Goal: Find specific page/section: Find specific page/section

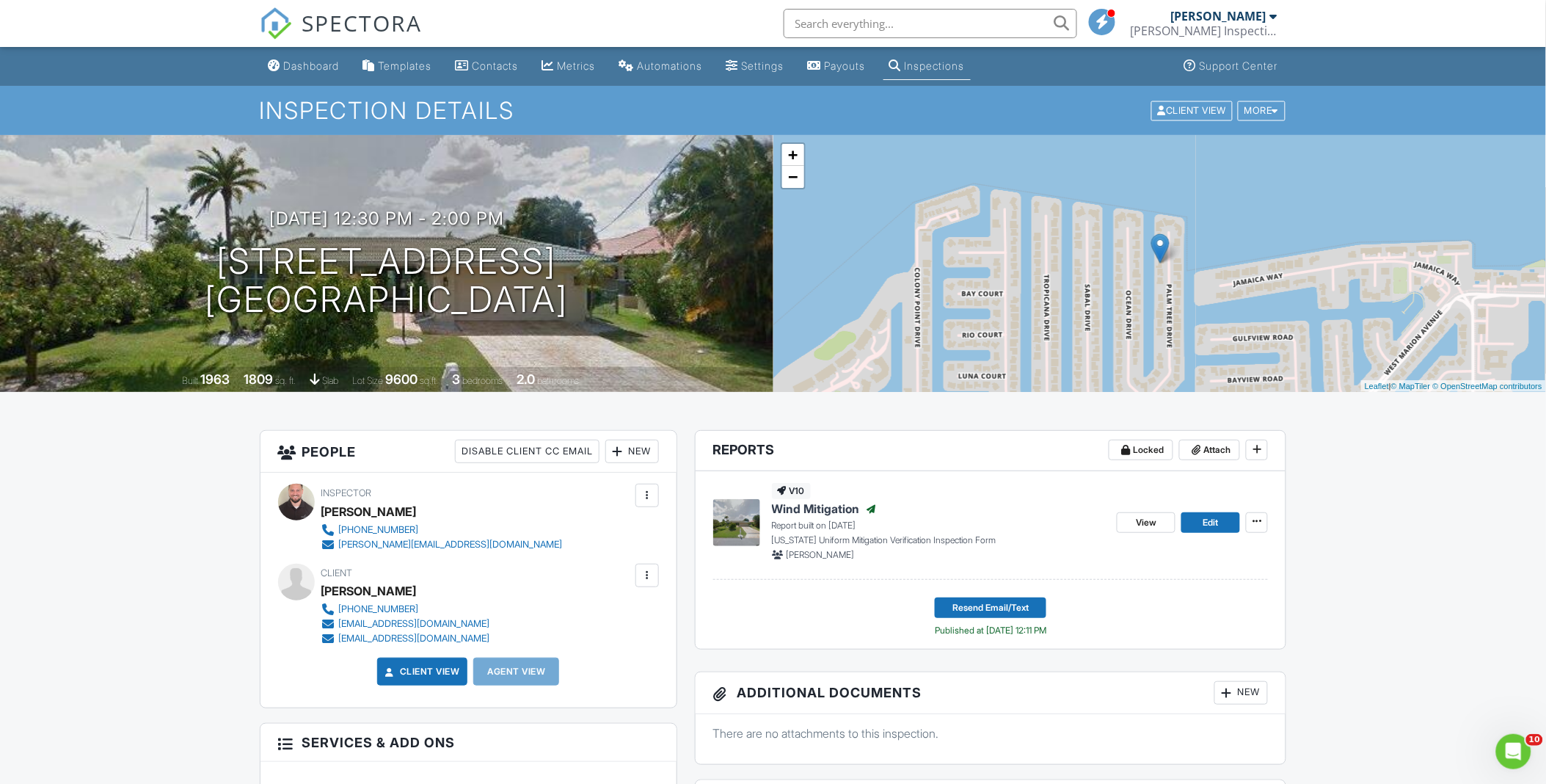
click at [314, 35] on span "SPECTORA" at bounding box center [362, 23] width 120 height 31
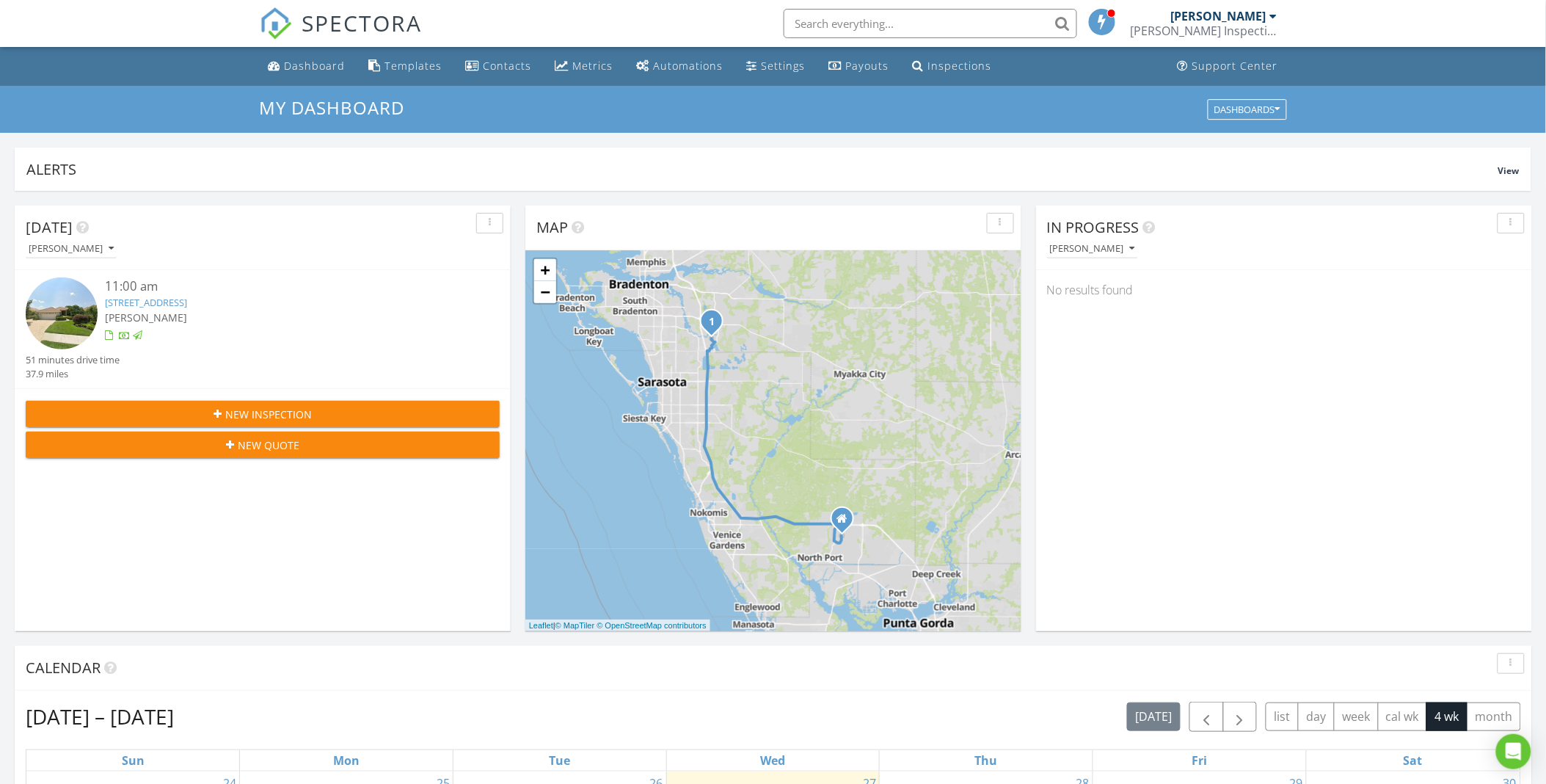
scroll to position [407, 0]
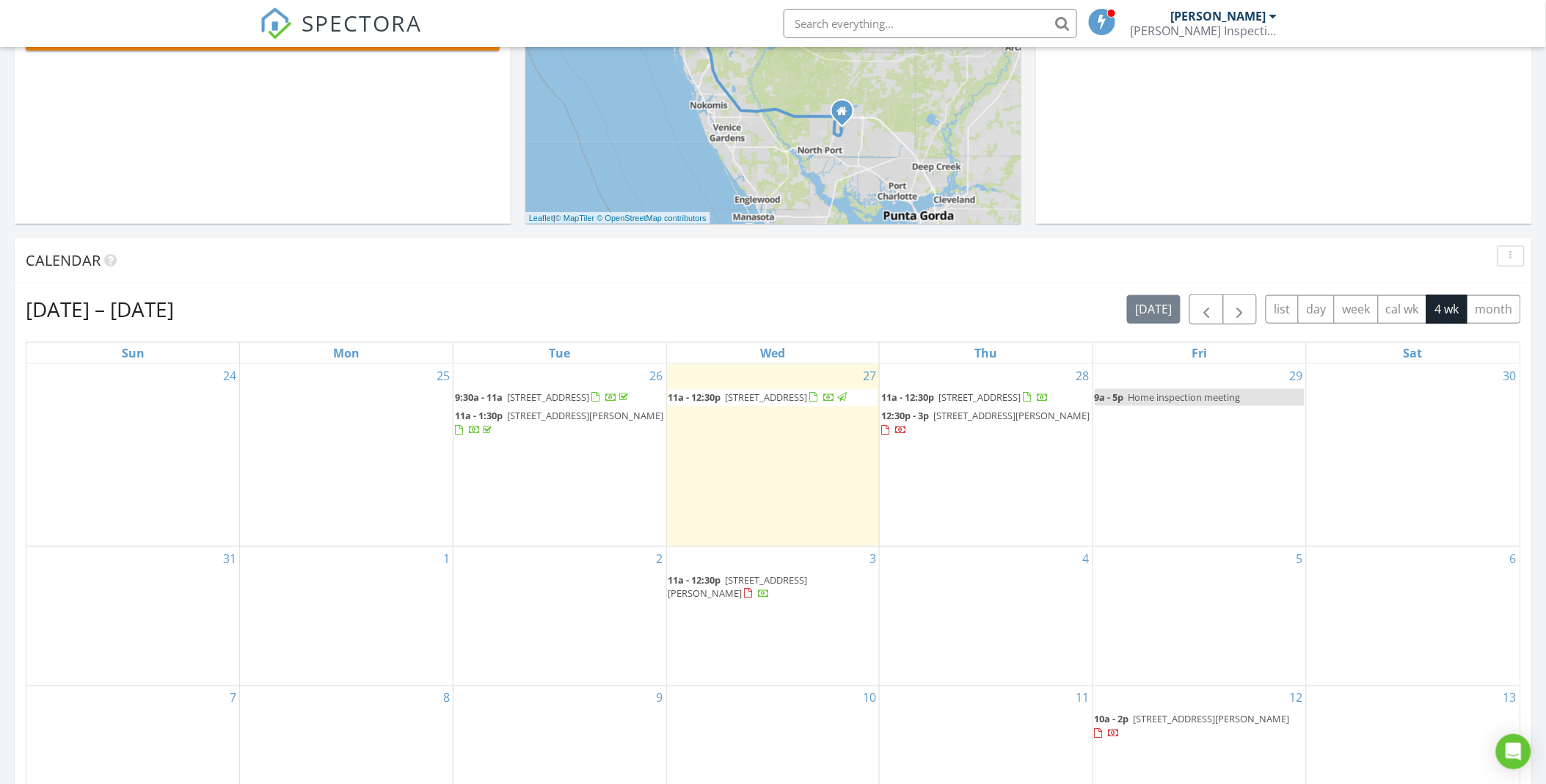
click at [602, 273] on div "Calendar" at bounding box center [773, 260] width 1518 height 45
click at [757, 318] on div "Aug 24 – Sep 20, 2025 today list day week cal wk 4 wk month" at bounding box center [773, 309] width 1495 height 30
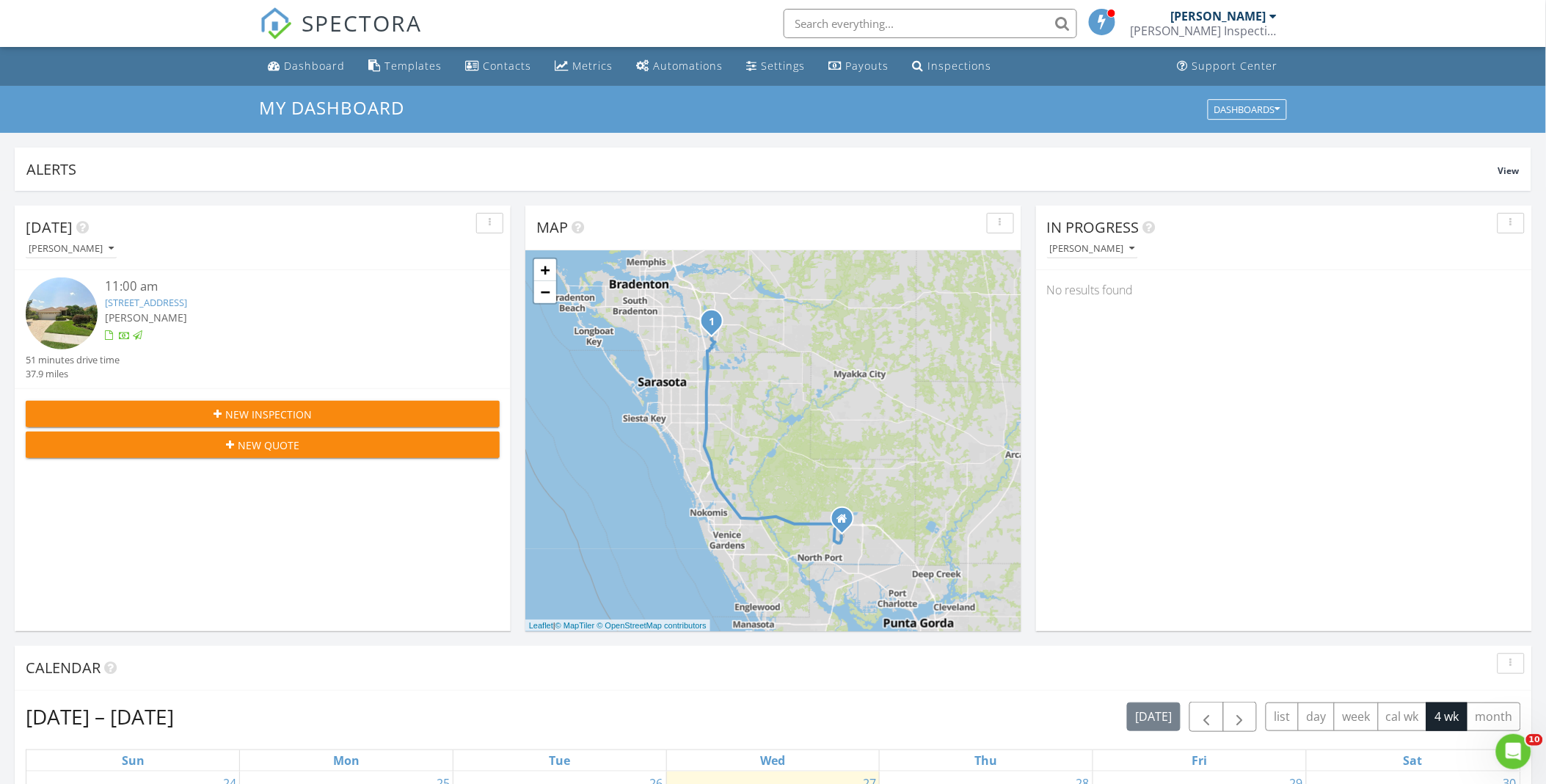
click at [935, 22] on input "text" at bounding box center [931, 23] width 293 height 29
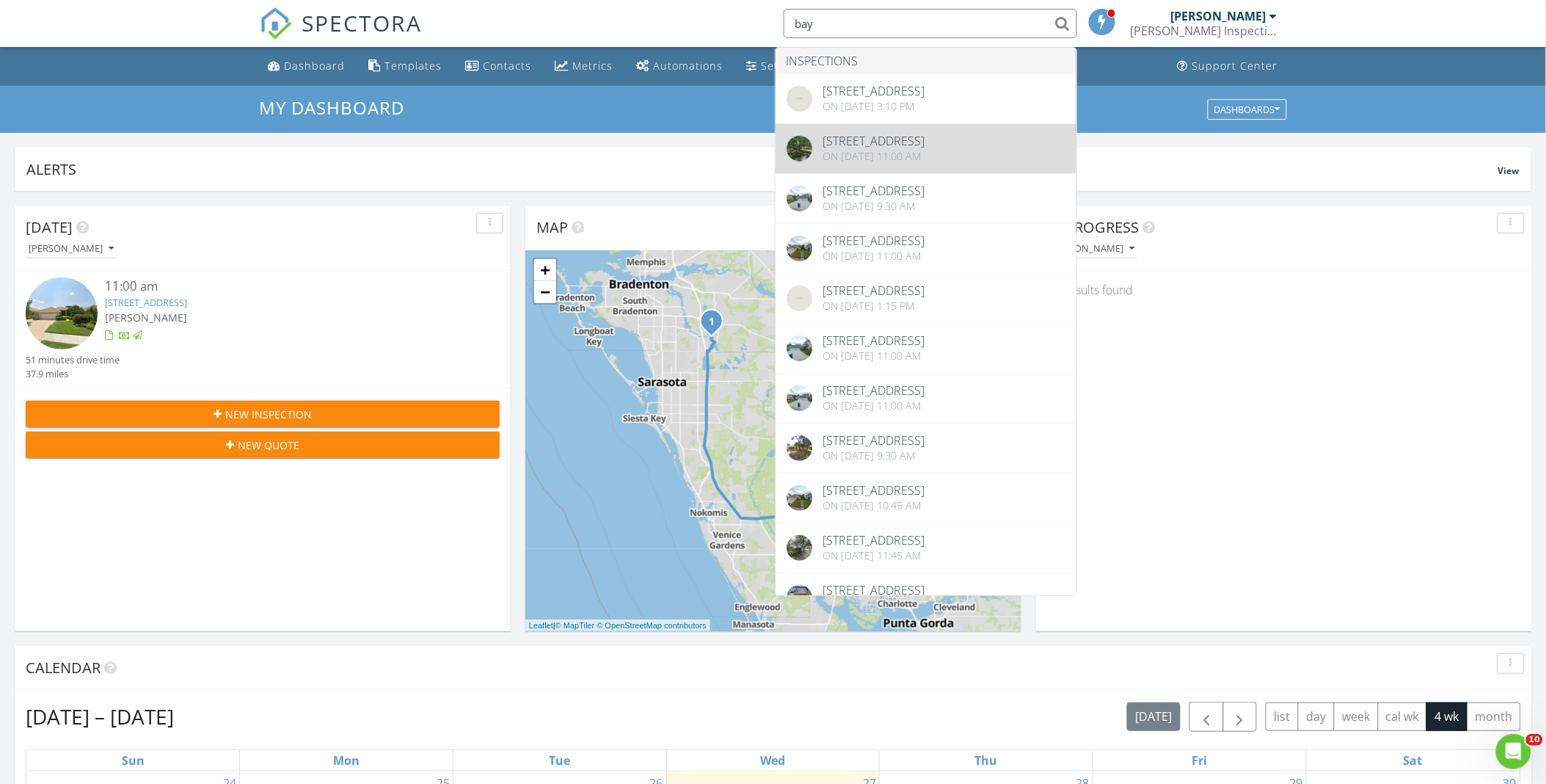
type input "bay"
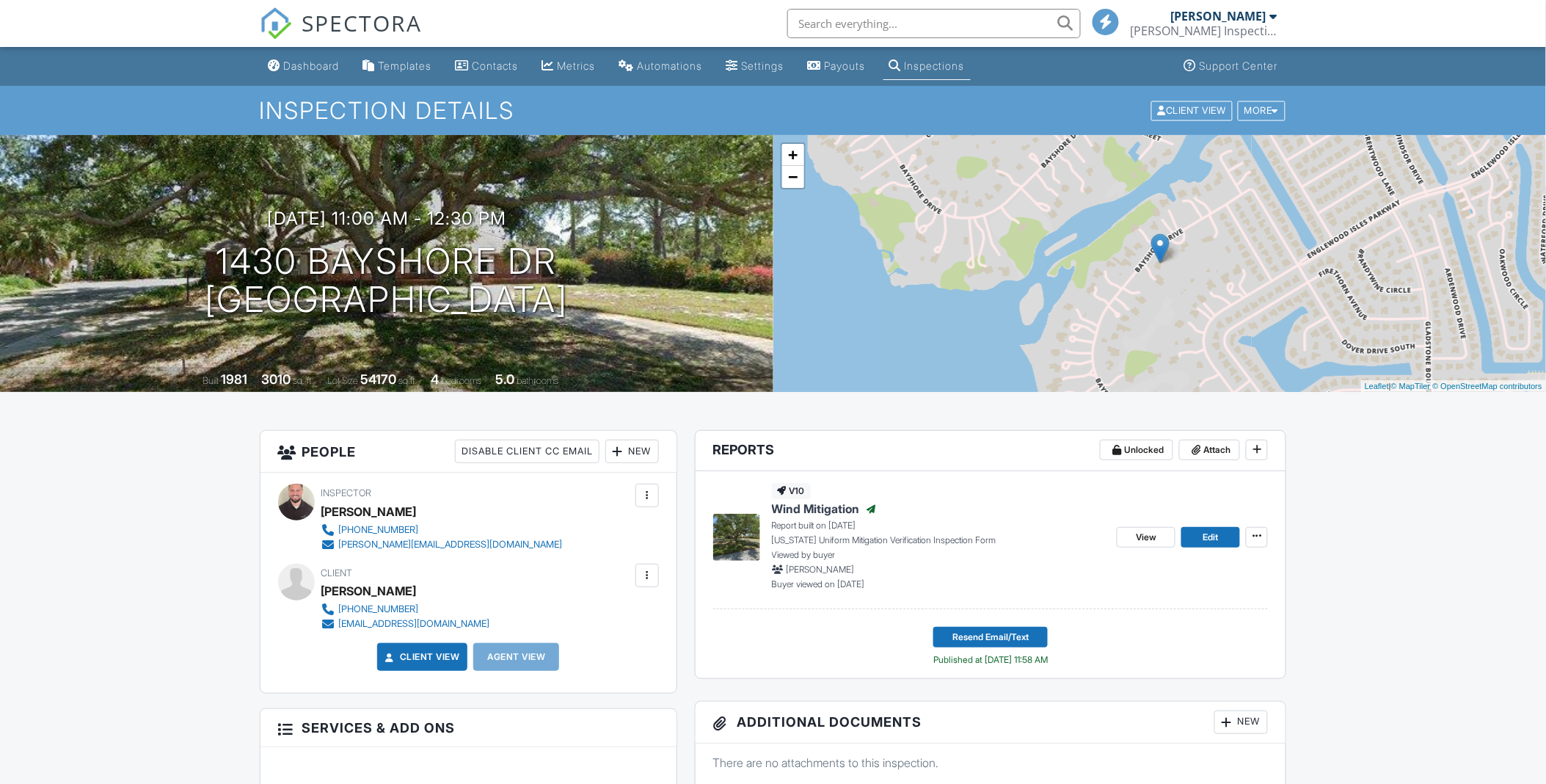
click at [874, 33] on input "text" at bounding box center [934, 23] width 293 height 29
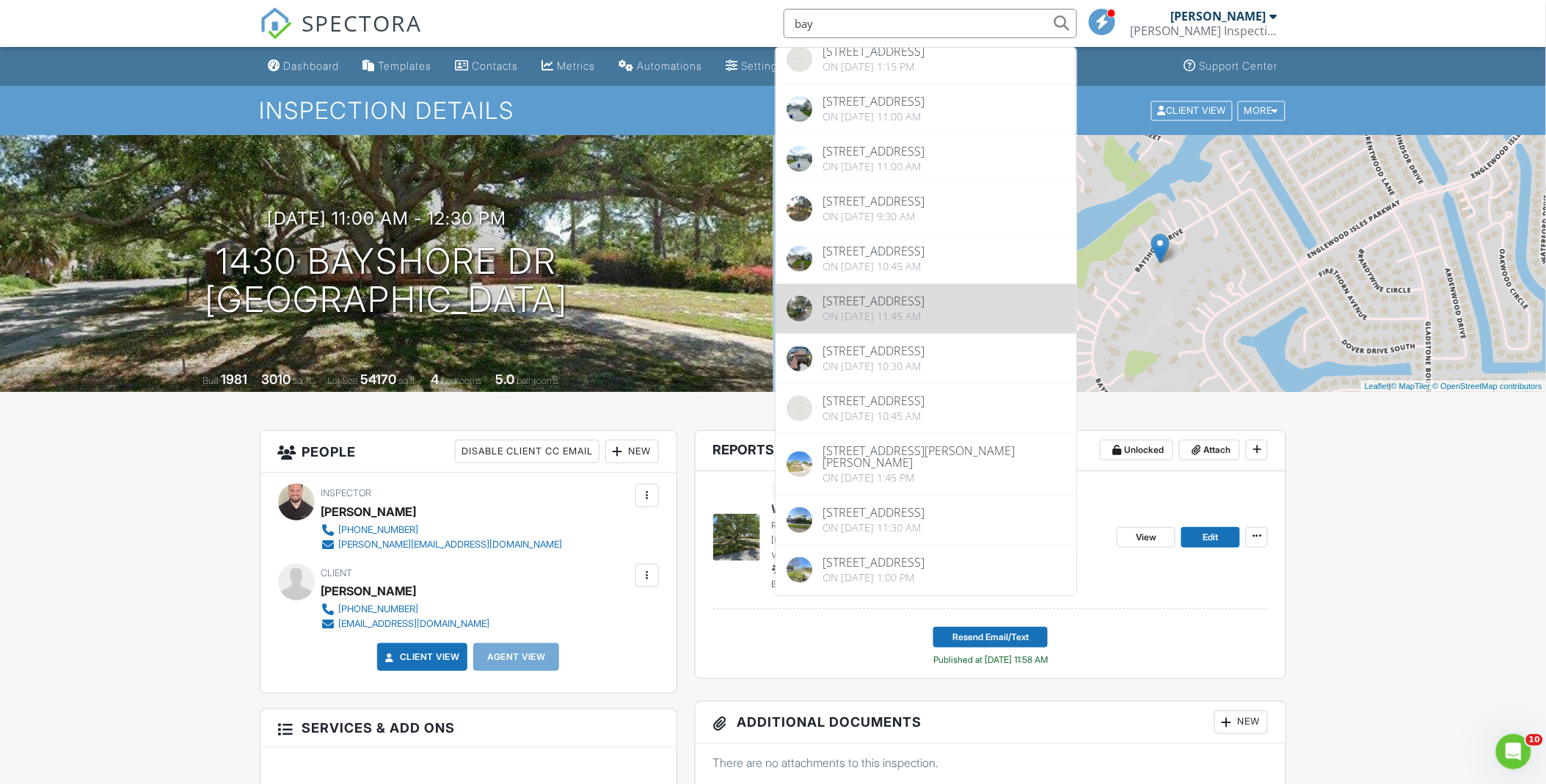
scroll to position [275, 0]
type input "bay"
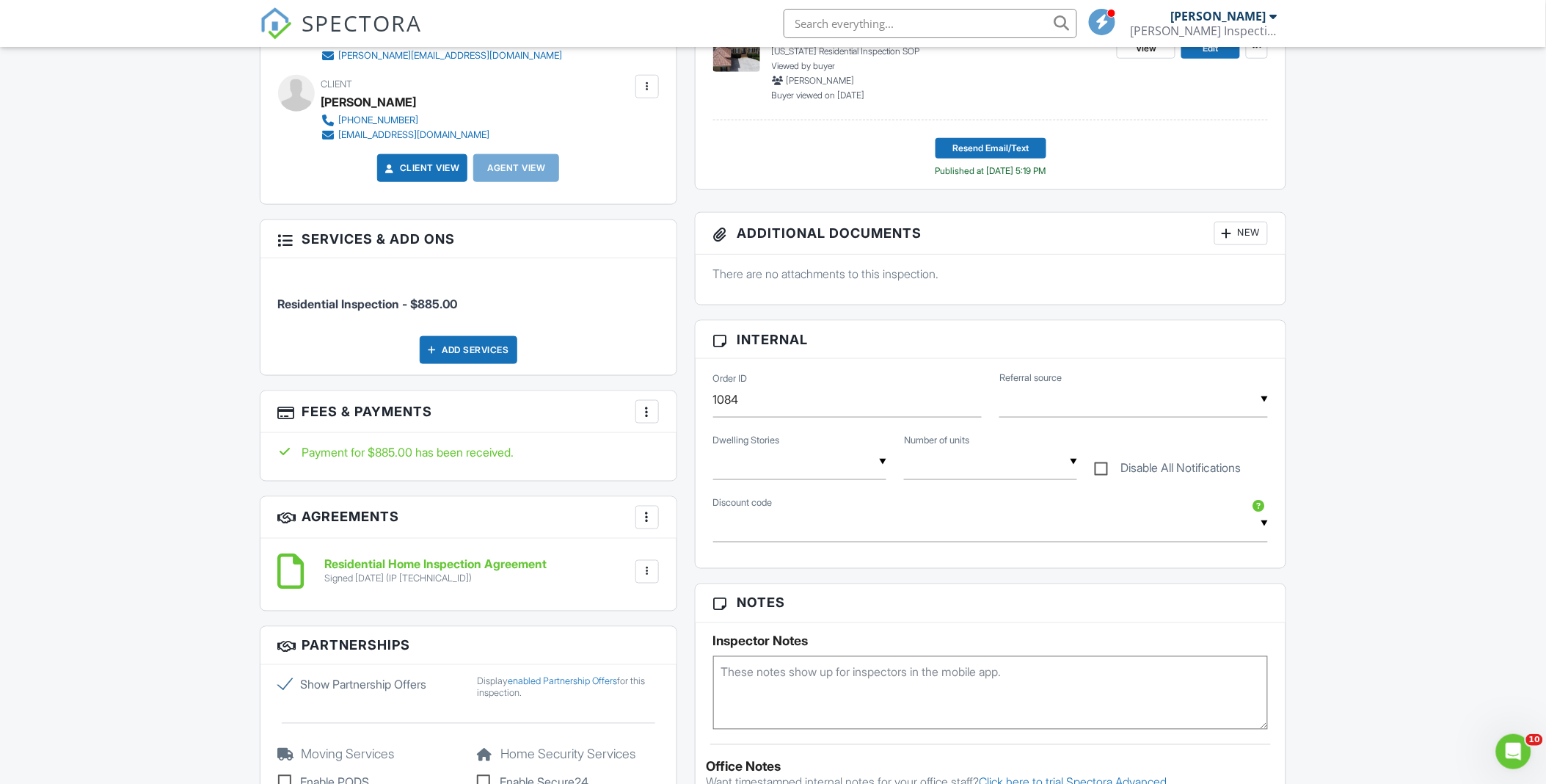
scroll to position [82, 0]
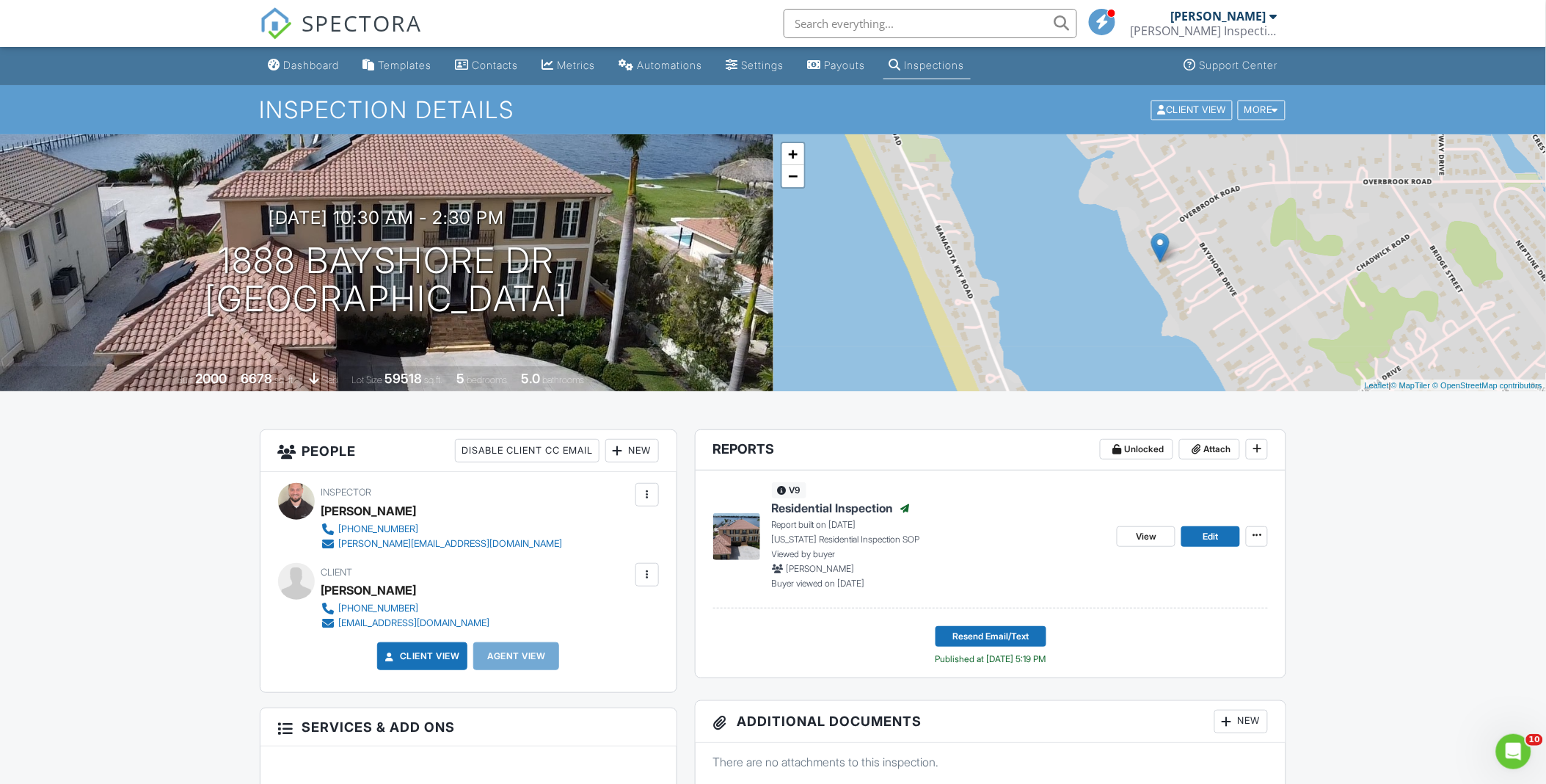
scroll to position [0, 0]
click at [306, 56] on link "Dashboard" at bounding box center [303, 66] width 83 height 27
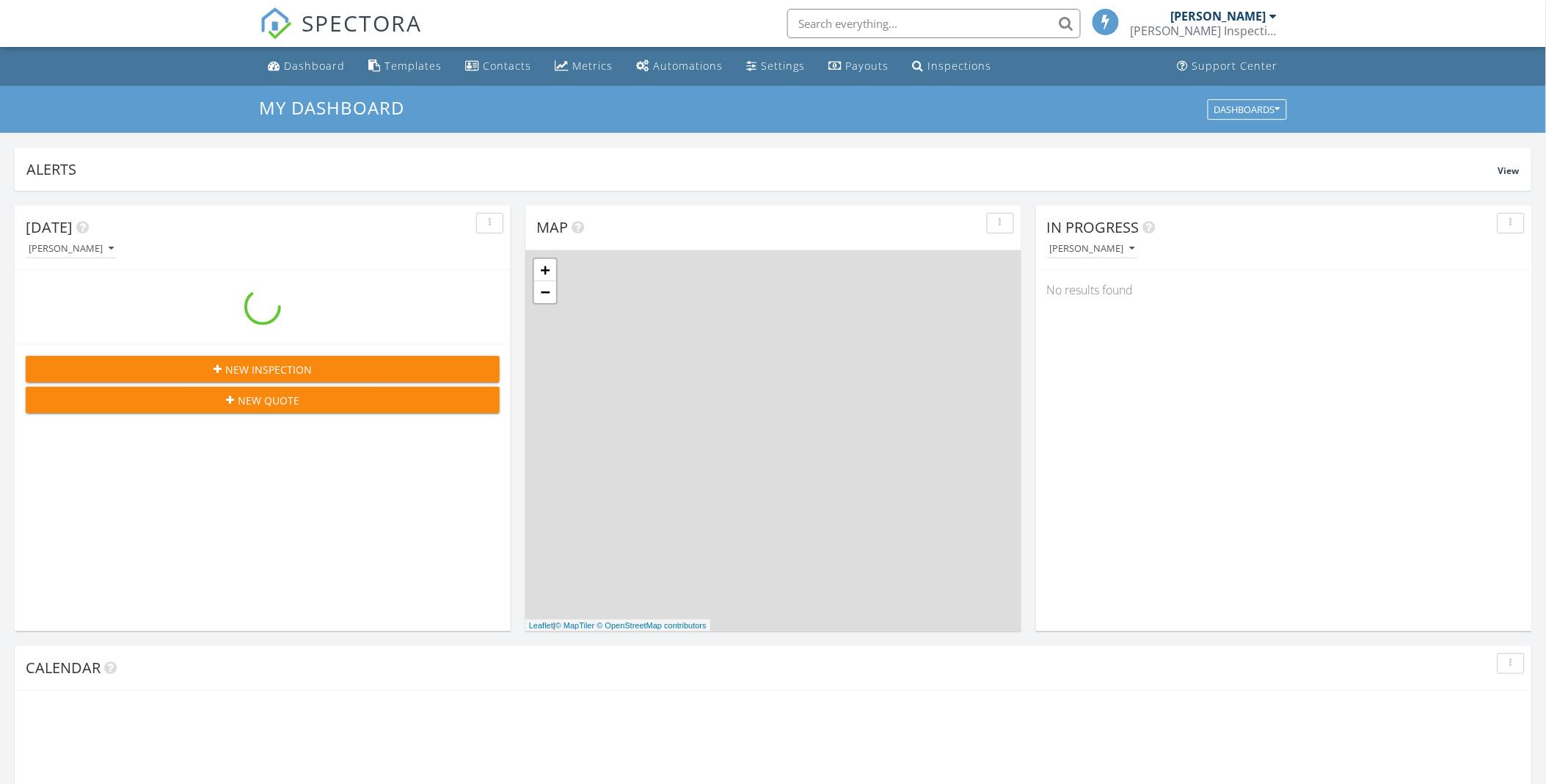
scroll to position [1361, 1572]
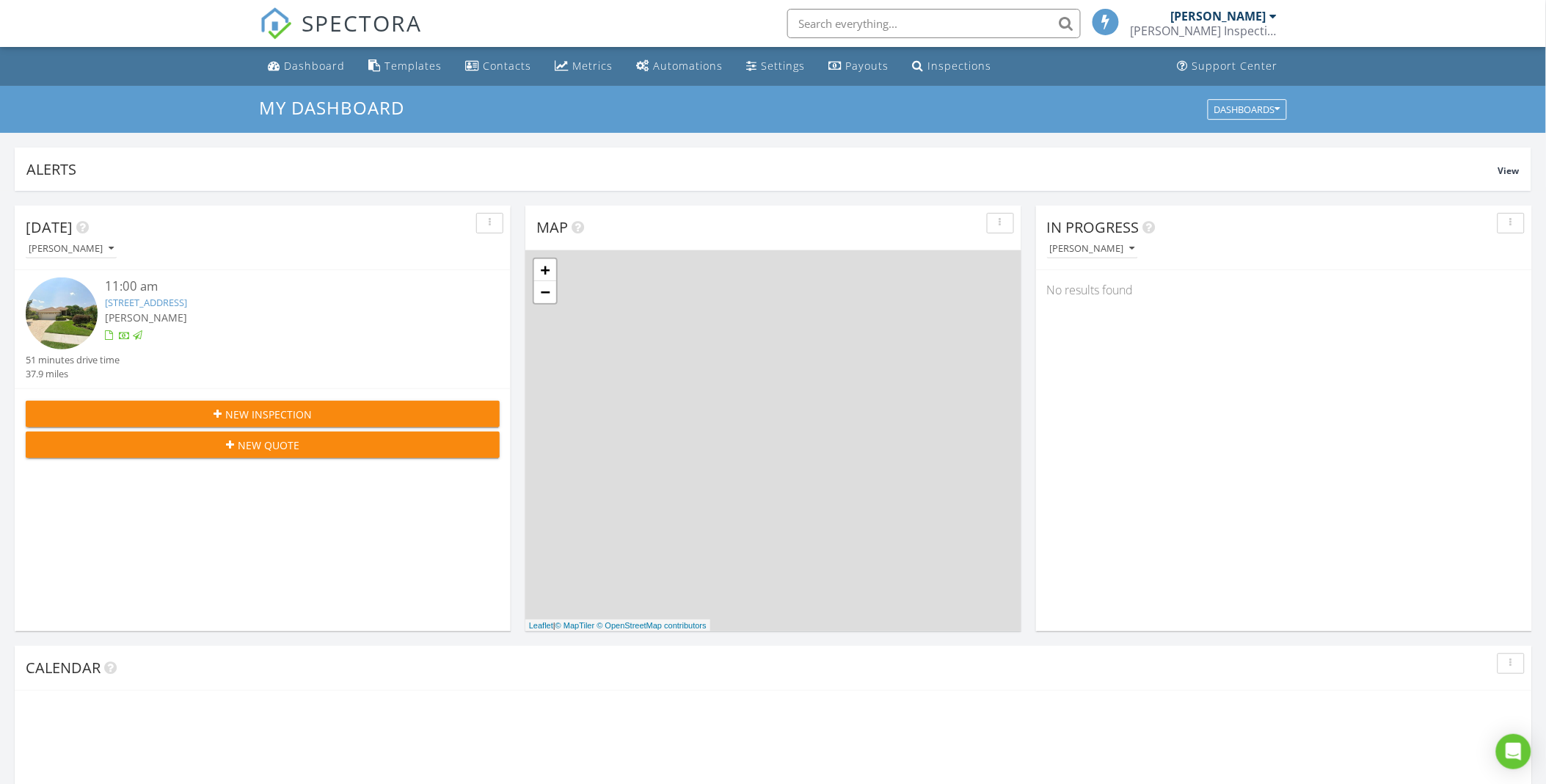
click at [705, 24] on div "SPECTORA [PERSON_NAME] Inspections LLC Role: Inspector Change Role Dashboard Ne…" at bounding box center [773, 23] width 1027 height 47
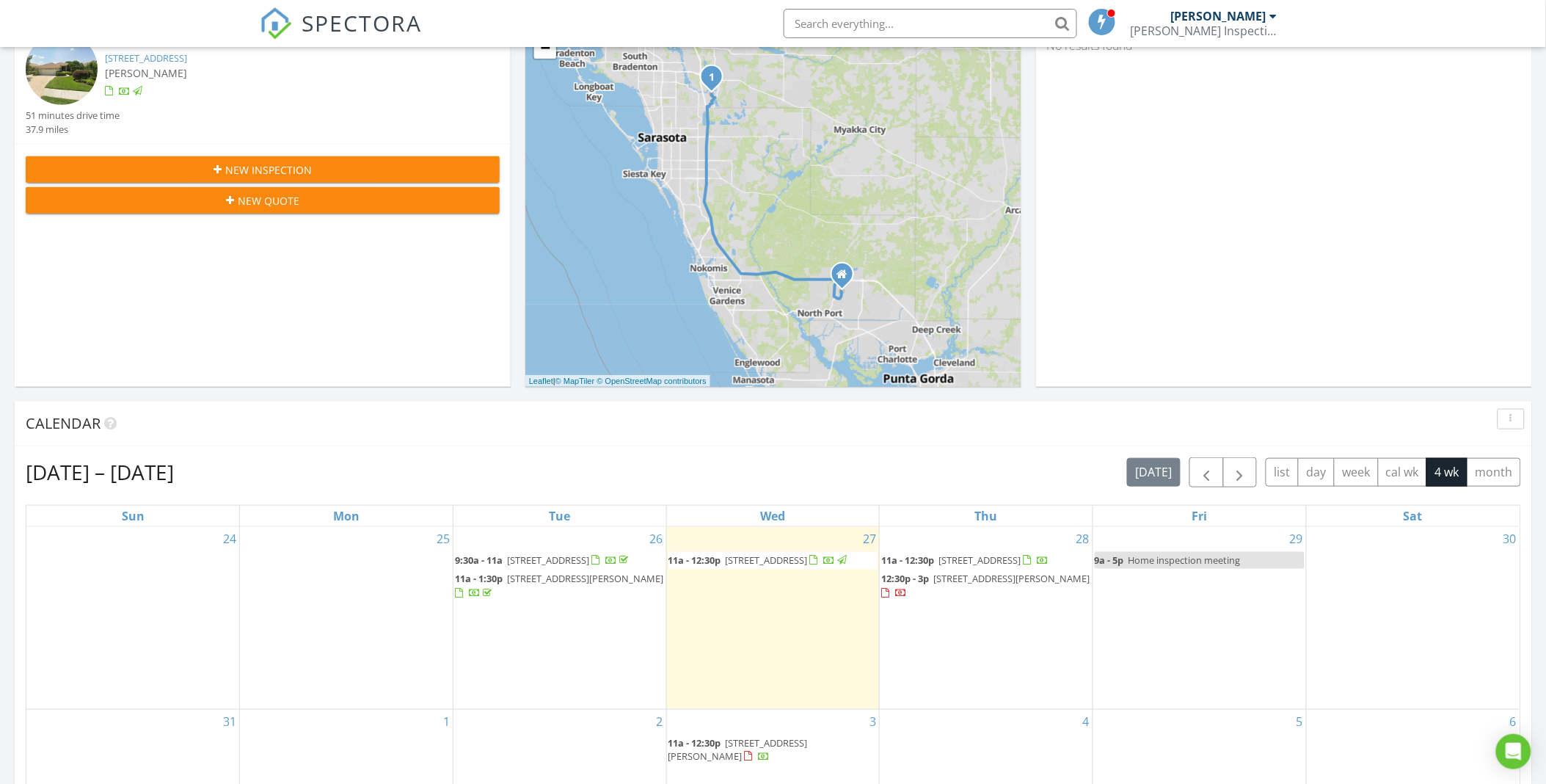
click at [759, 426] on div "Calendar" at bounding box center [762, 423] width 1473 height 22
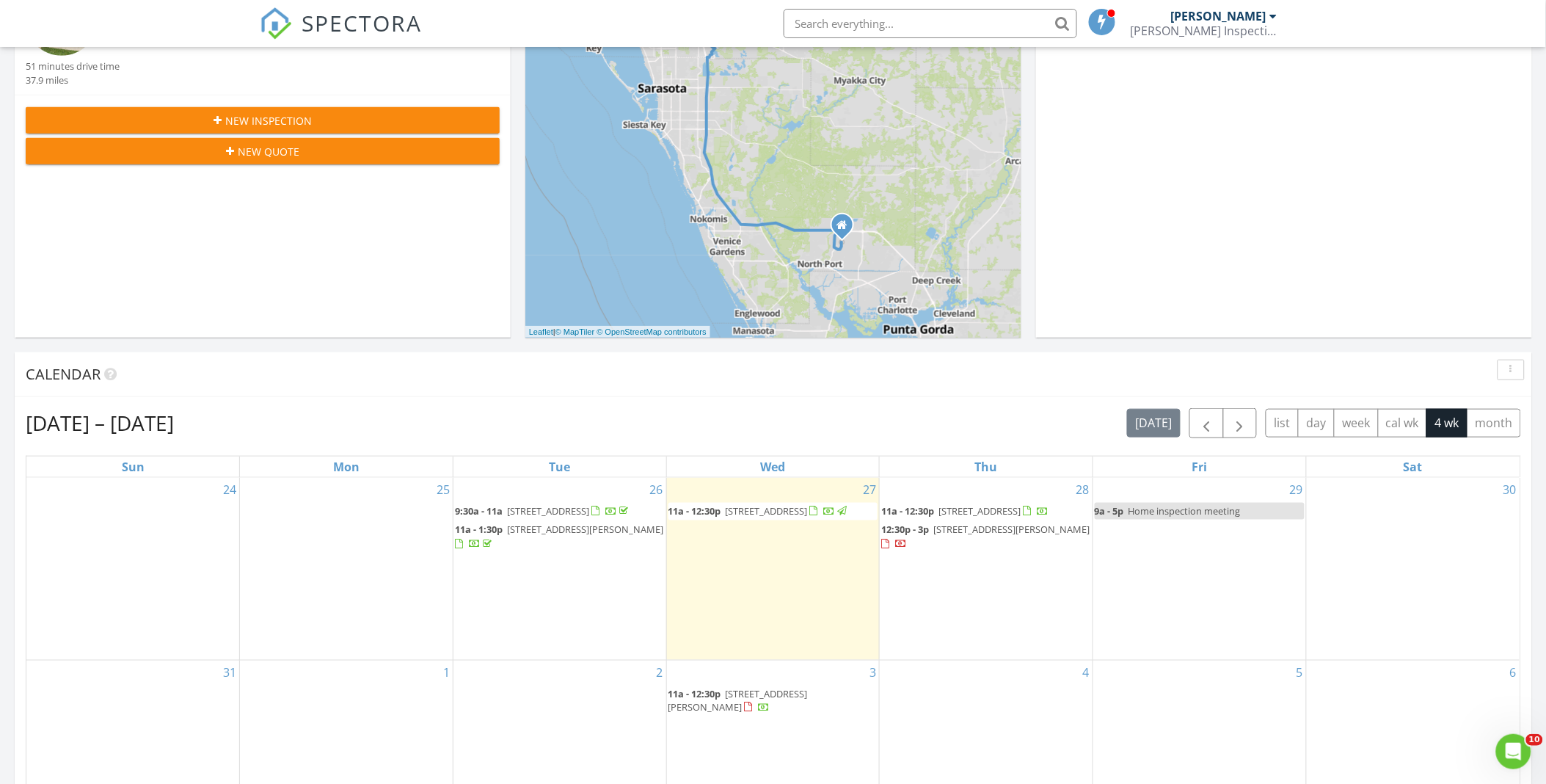
scroll to position [0, 0]
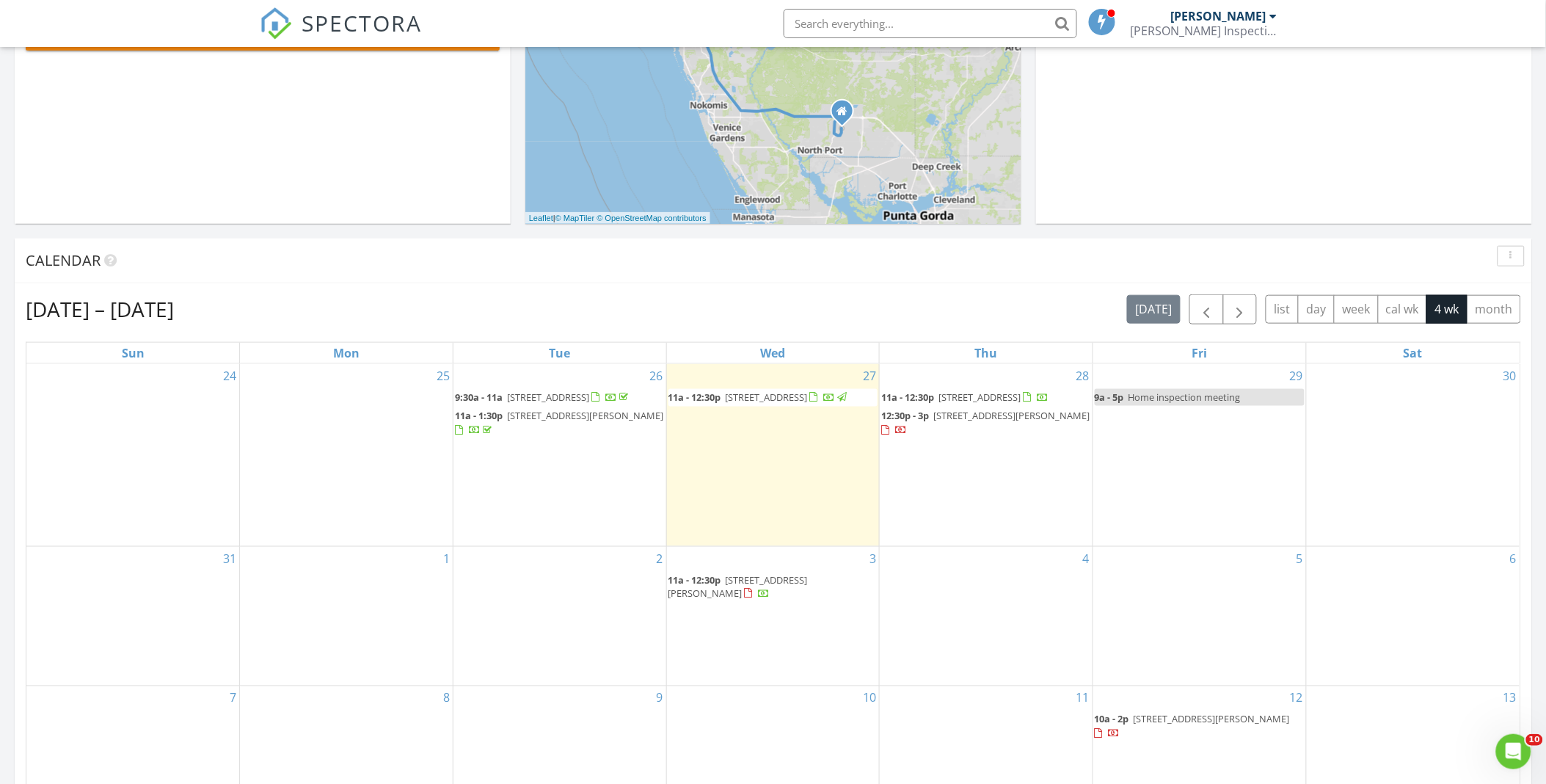
click at [613, 291] on div "Aug 24 – Sep 20, 2025 today list day week cal wk 4 wk month Sun Mon Tue Wed Thu…" at bounding box center [773, 617] width 1518 height 667
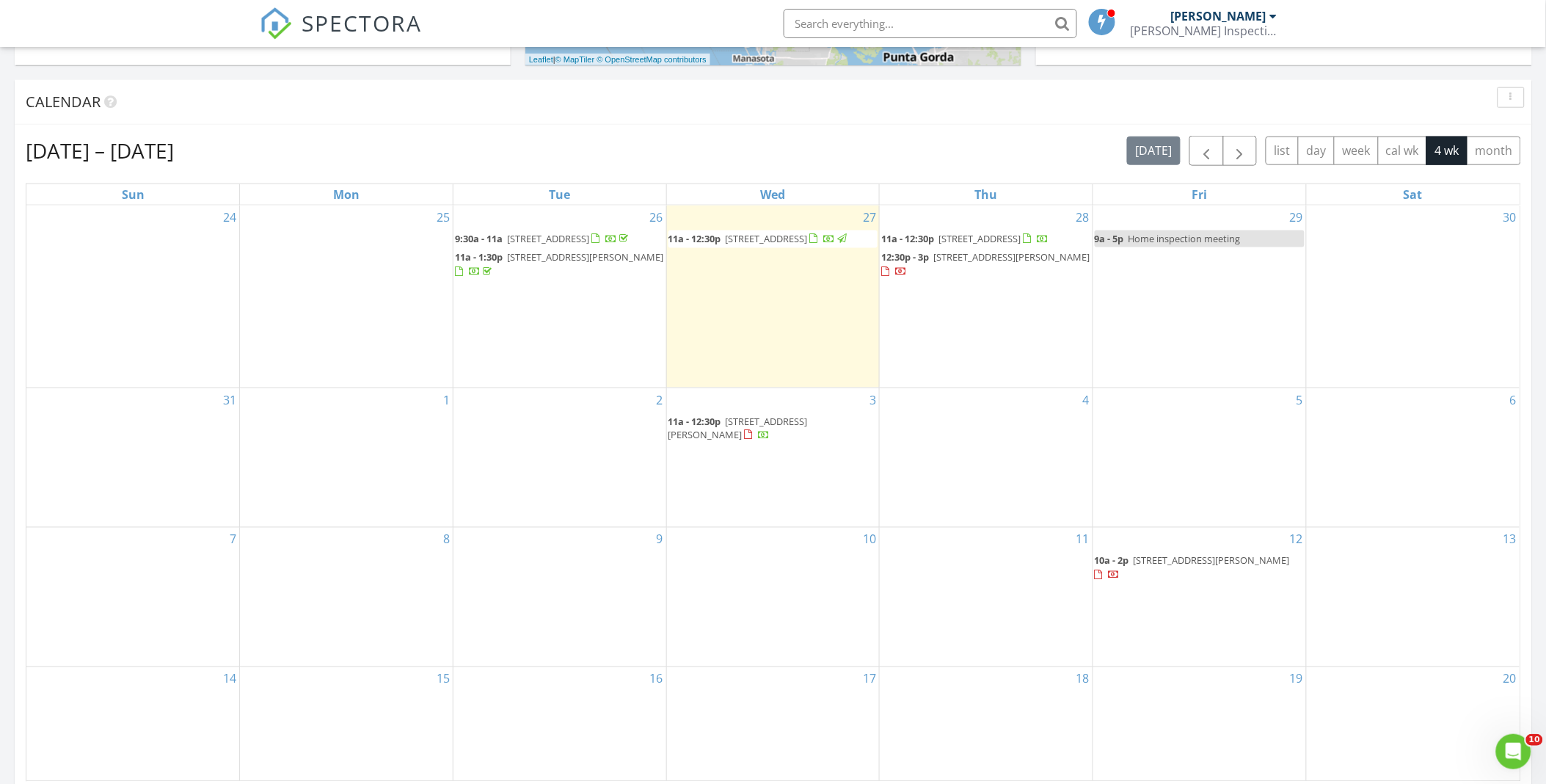
scroll to position [570, 0]
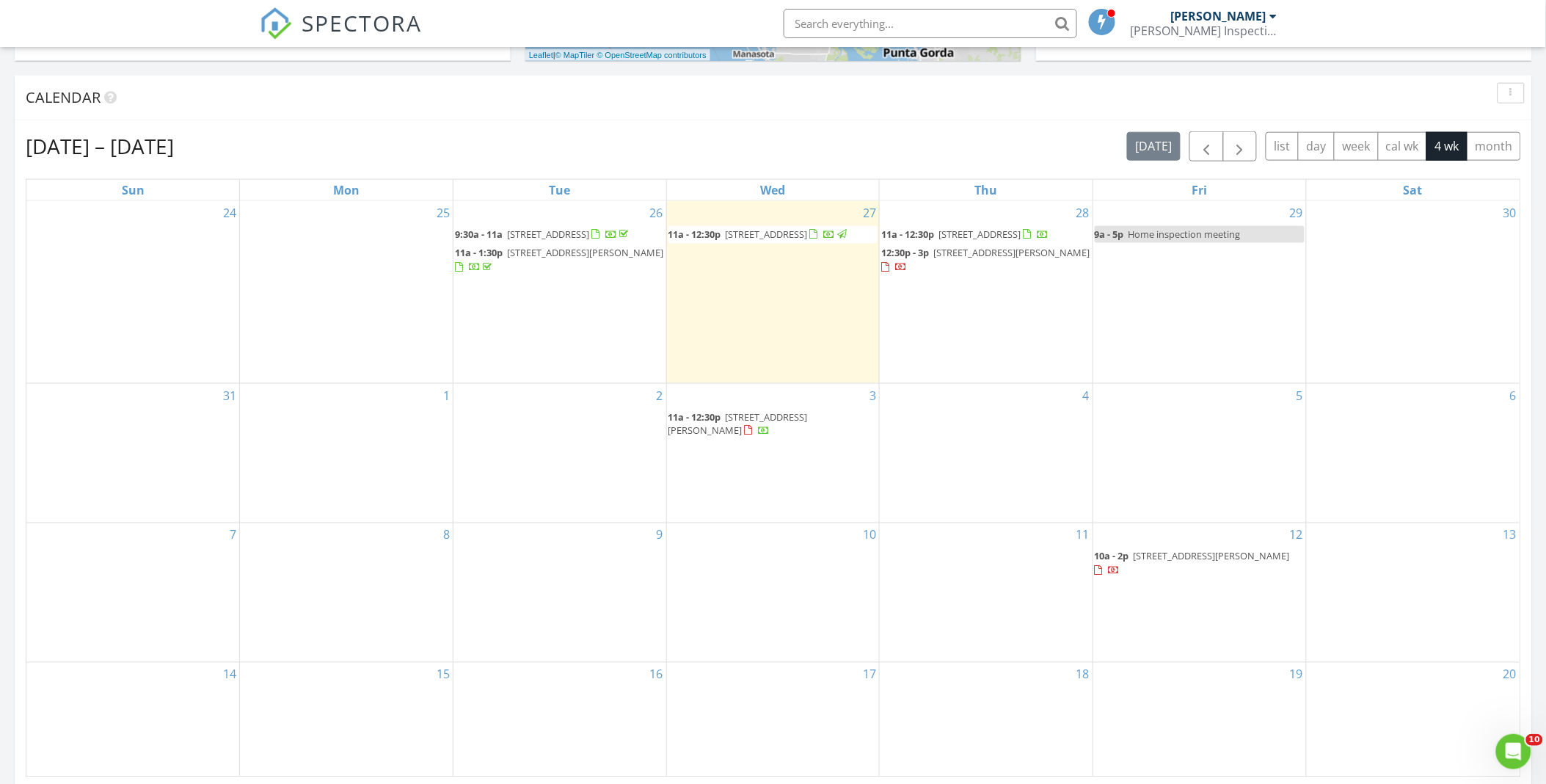
click at [496, 127] on div "Aug 24 – Sep 20, 2025 today list day week cal wk 4 wk month Sun Mon Tue Wed Thu…" at bounding box center [773, 454] width 1518 height 667
click at [494, 123] on div "Aug 24 – Sep 20, 2025 today list day week cal wk 4 wk month Sun Mon Tue Wed Thu…" at bounding box center [773, 454] width 1518 height 667
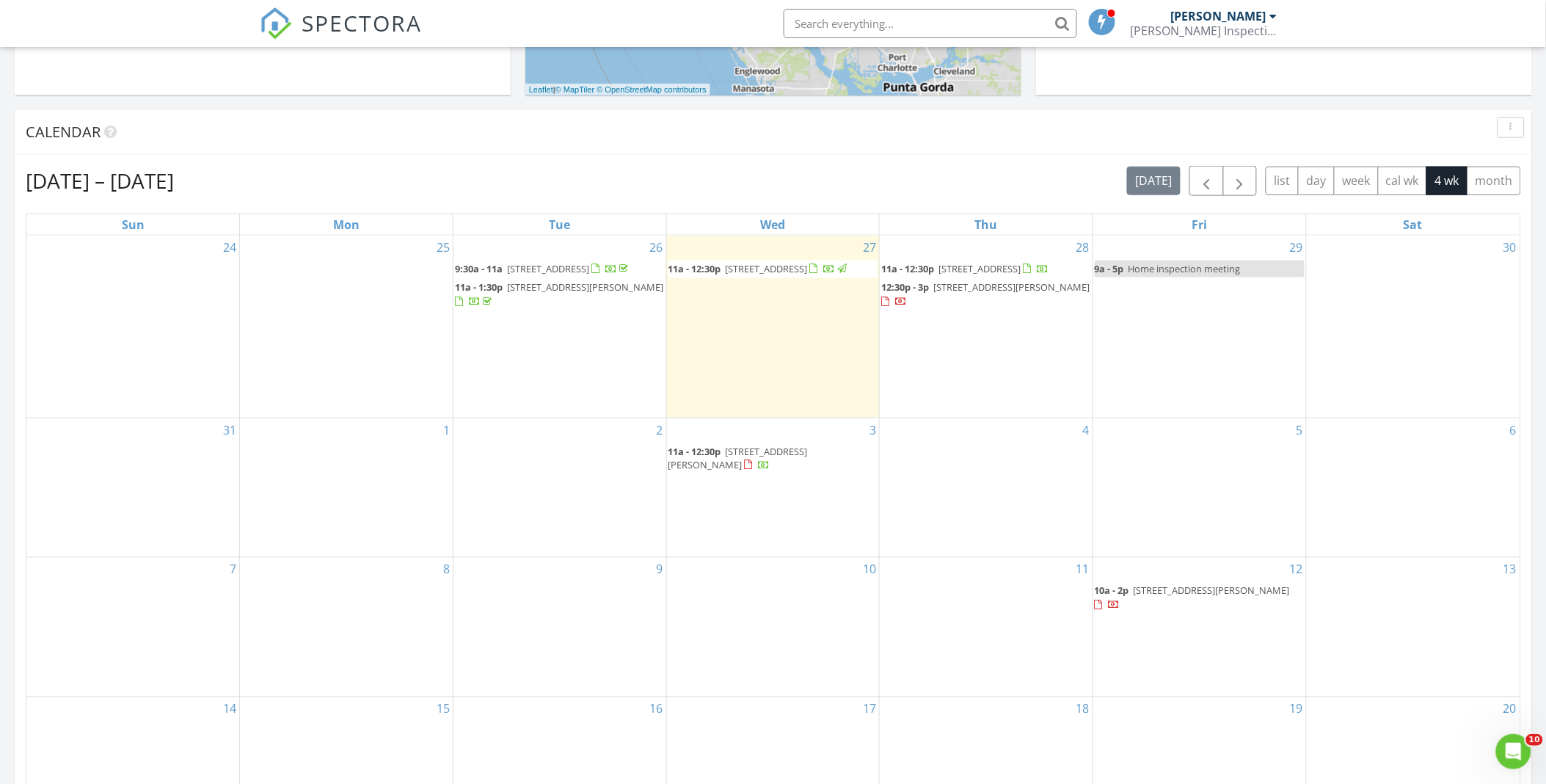
scroll to position [489, 0]
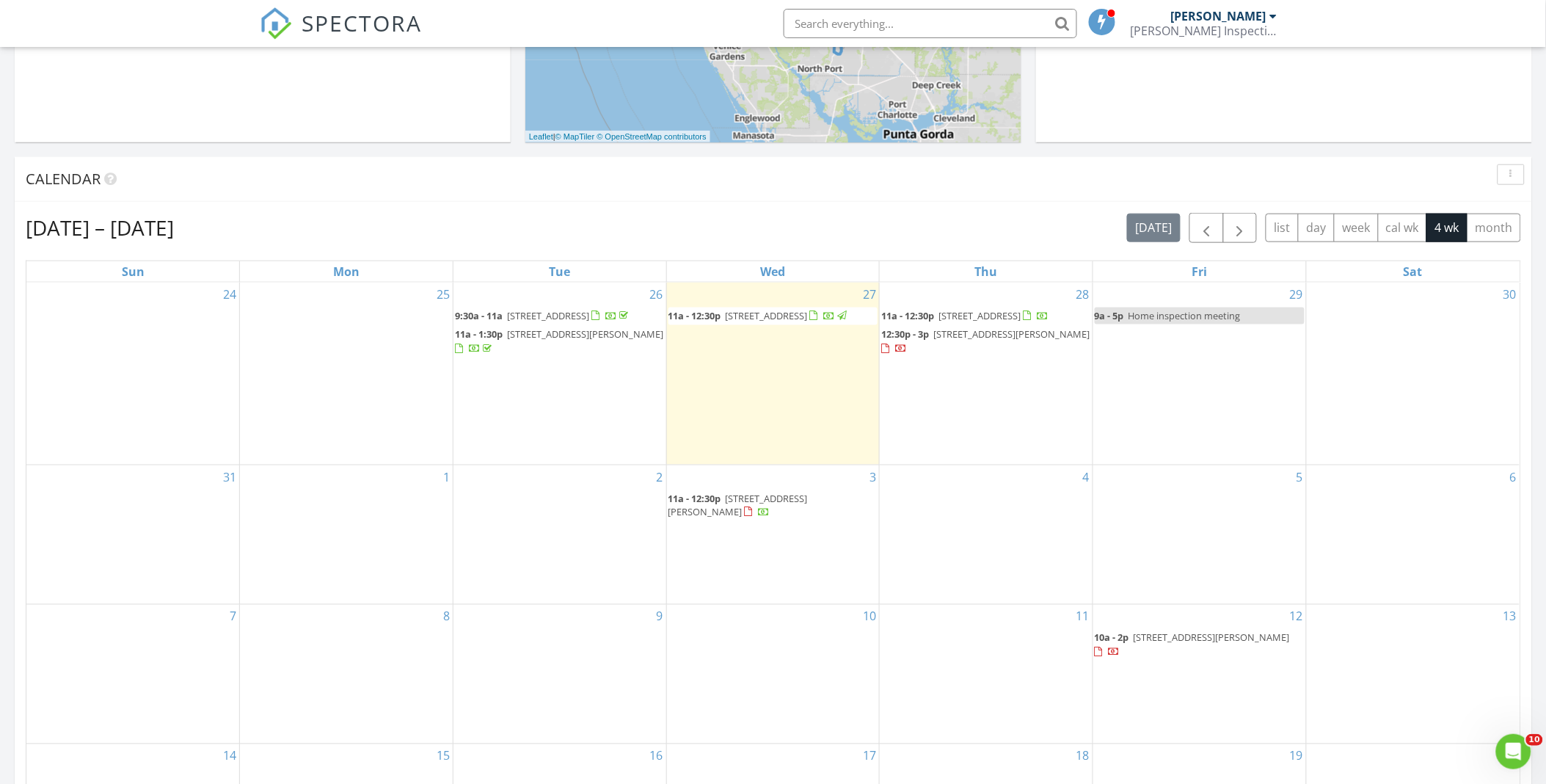
click at [531, 158] on div "Calendar" at bounding box center [773, 180] width 1518 height 45
click at [552, 20] on div "SPECTORA David Groff Groff Inspections LLC Role: Inspector Change Role Dashboar…" at bounding box center [773, 23] width 1027 height 47
click at [878, 44] on li at bounding box center [925, 23] width 314 height 47
click at [876, 16] on input "text" at bounding box center [931, 23] width 293 height 29
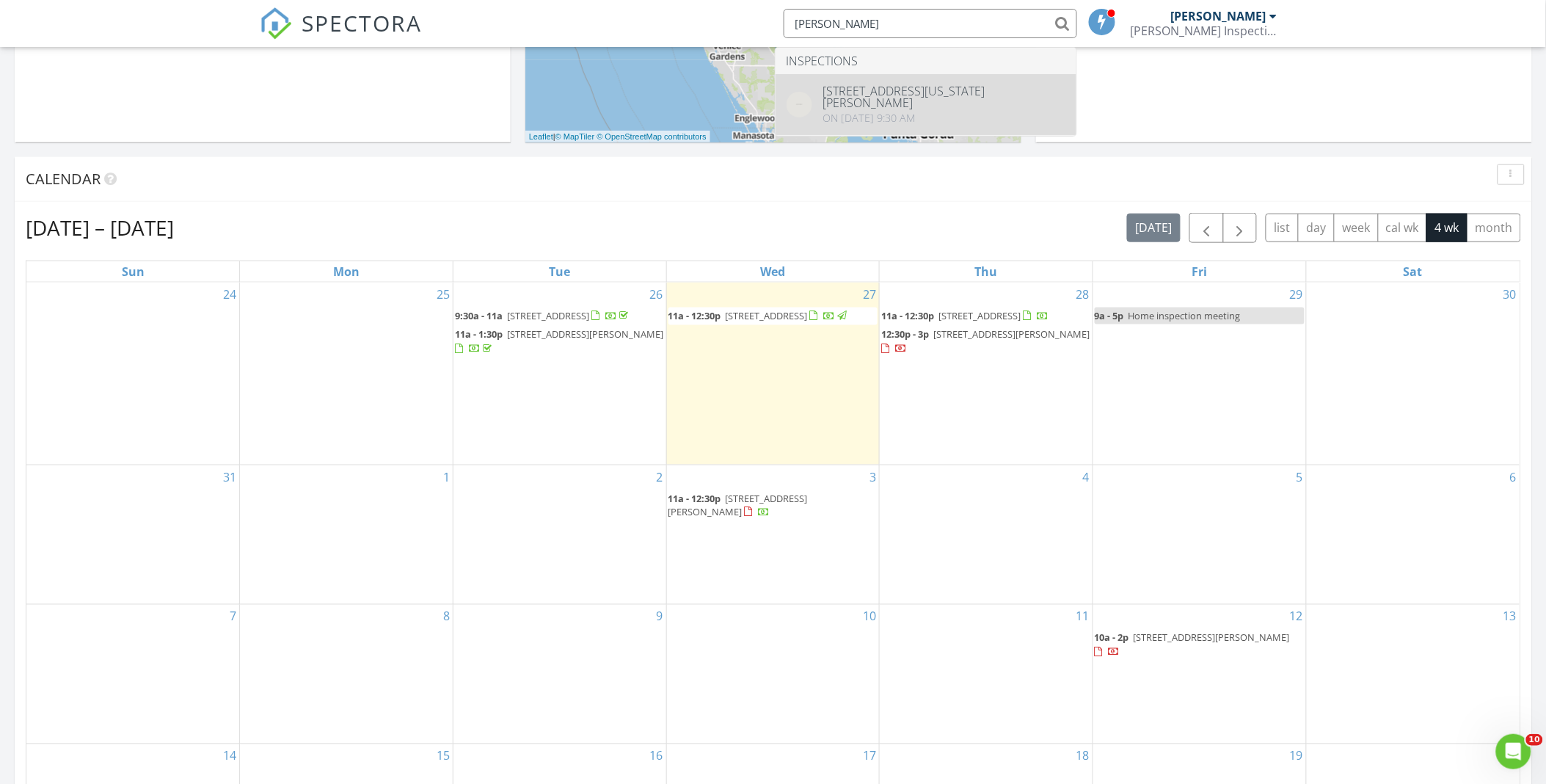
type input "sheri"
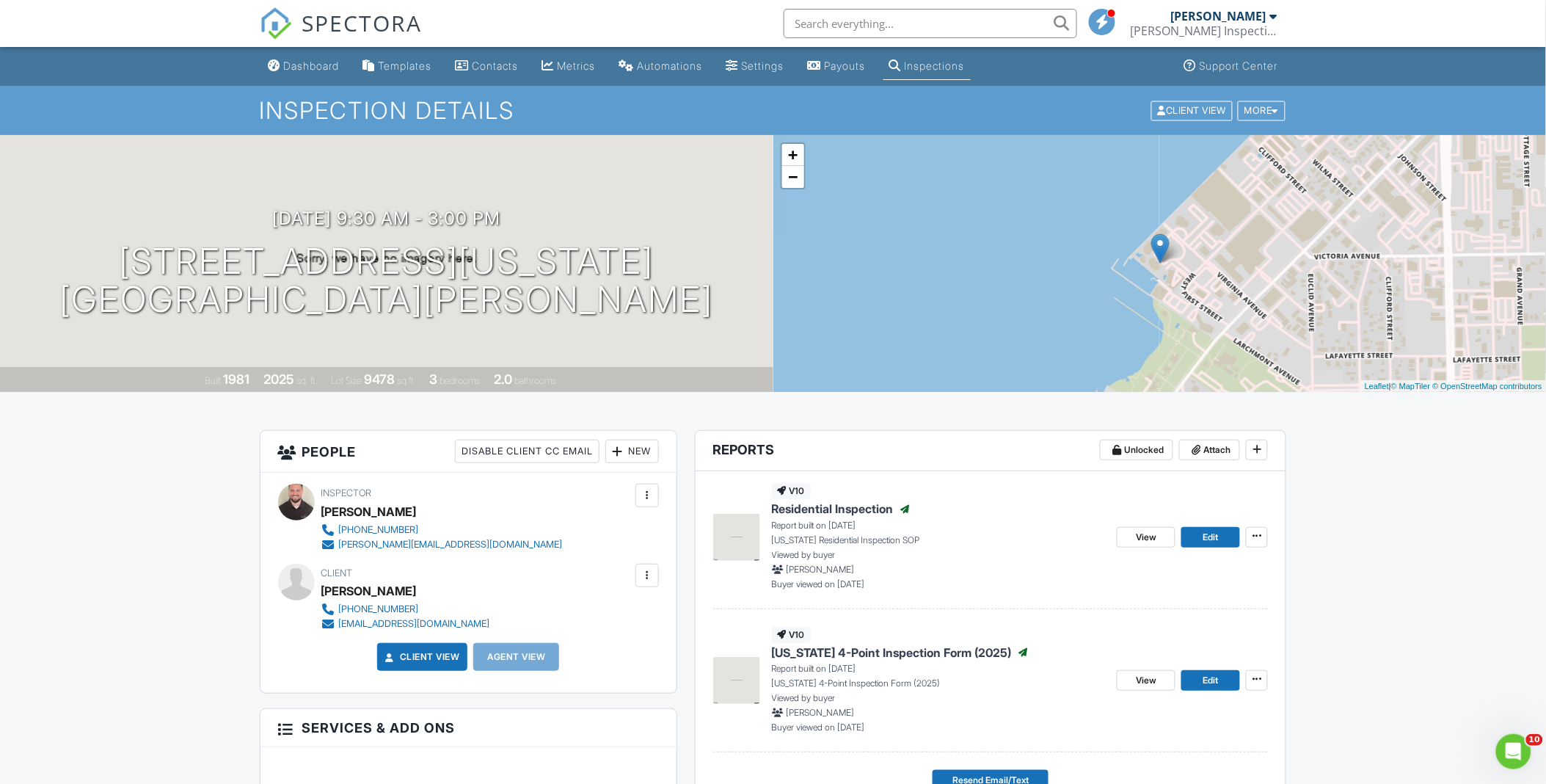
drag, startPoint x: 891, startPoint y: 431, endPoint x: 813, endPoint y: 379, distance: 93.7
click at [891, 431] on header "Reports Unlocked Attach" at bounding box center [991, 451] width 591 height 41
click at [291, 63] on div "Dashboard" at bounding box center [311, 65] width 55 height 13
